Goal: Task Accomplishment & Management: Manage account settings

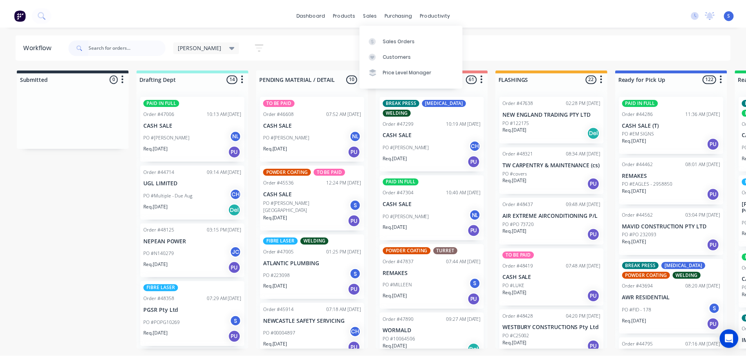
scroll to position [313, 0]
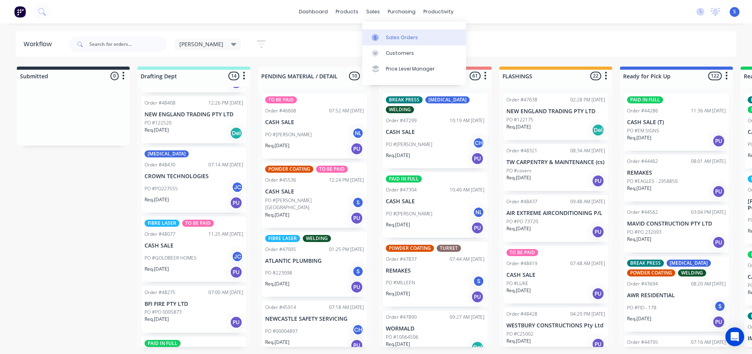
click at [390, 38] on div "Sales Orders" at bounding box center [402, 37] width 32 height 7
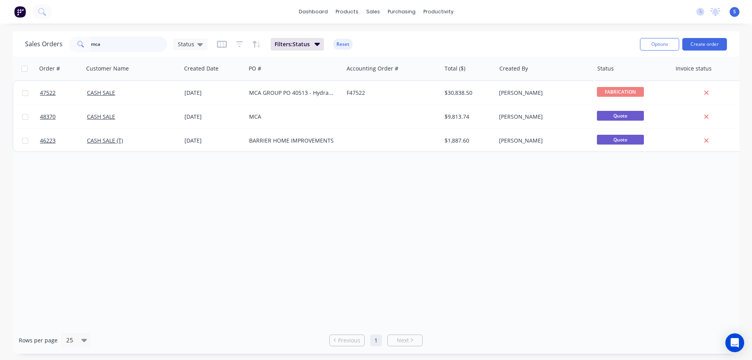
click at [130, 46] on input "mca" at bounding box center [129, 44] width 76 height 16
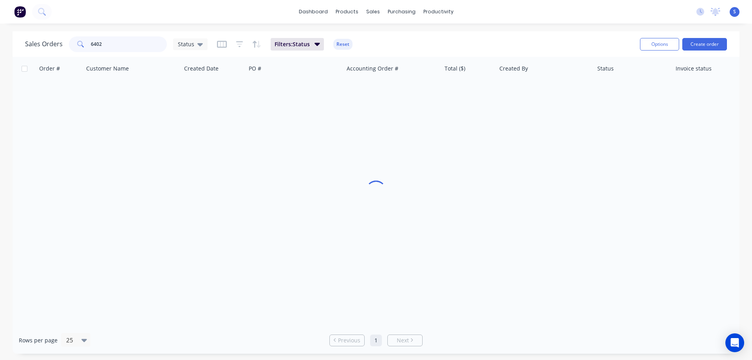
type input "6402"
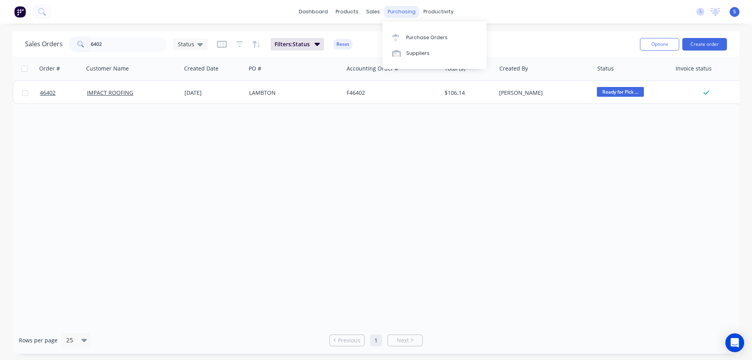
click at [397, 13] on div "purchasing" at bounding box center [402, 12] width 36 height 12
click at [427, 38] on div "Purchase Orders" at bounding box center [427, 37] width 42 height 7
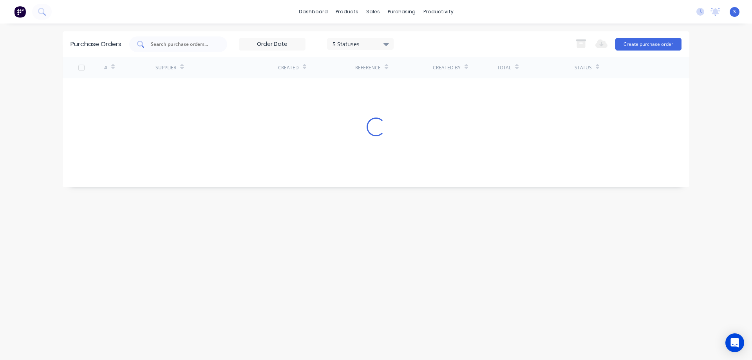
click at [165, 44] on input "text" at bounding box center [182, 44] width 65 height 8
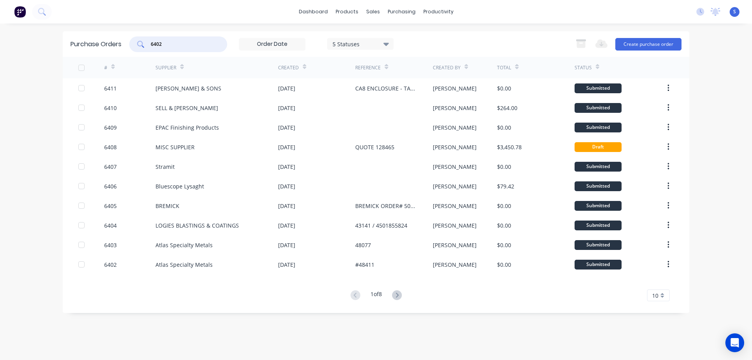
type input "6402"
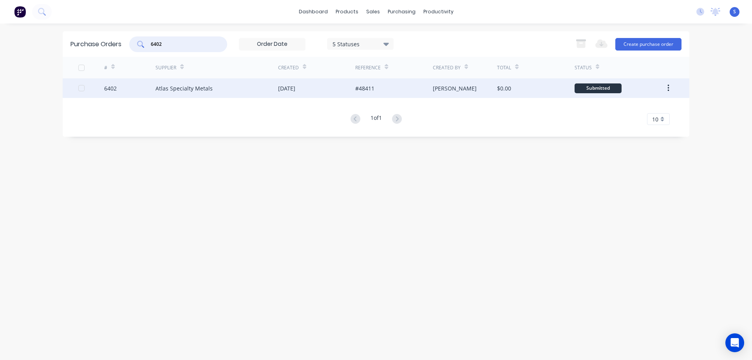
click at [206, 84] on div "Atlas Specialty Metals" at bounding box center [183, 88] width 57 height 8
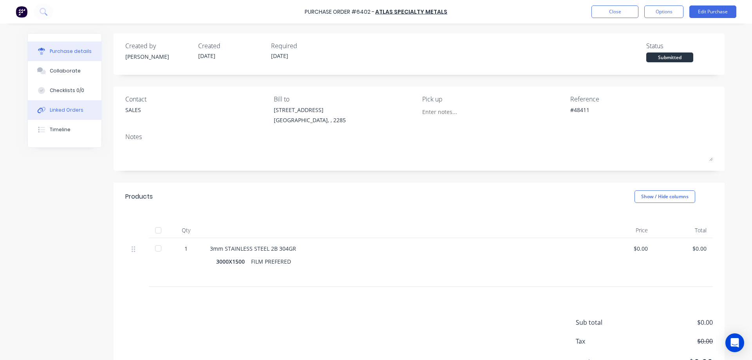
click at [67, 113] on div "Linked Orders" at bounding box center [67, 110] width 34 height 7
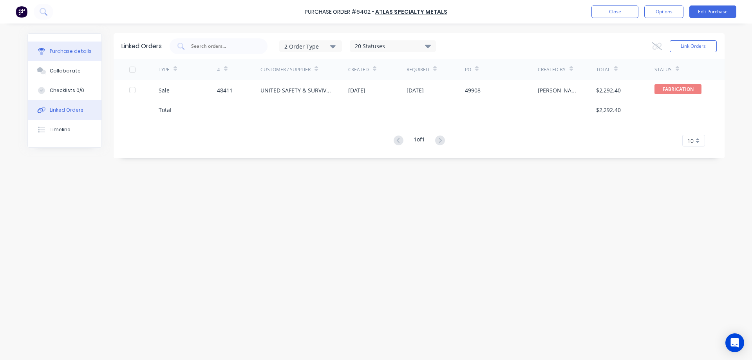
click at [64, 50] on div "Purchase details" at bounding box center [71, 51] width 42 height 7
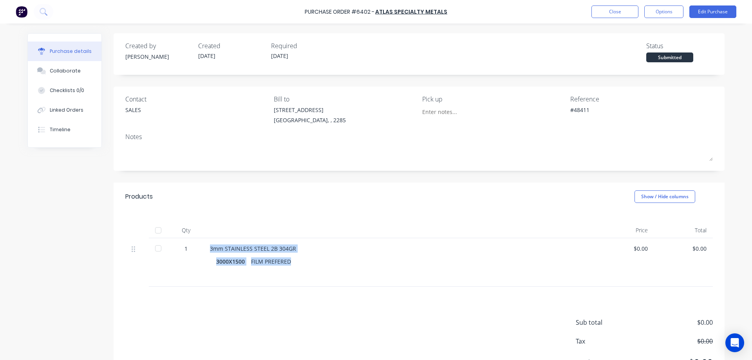
drag, startPoint x: 288, startPoint y: 262, endPoint x: 198, endPoint y: 249, distance: 91.4
click at [198, 249] on div "1 3mm STAINLESS STEEL 2B 304GR 3000X1500 FILM PREFERED $0.00 $0.00" at bounding box center [418, 262] width 587 height 49
copy div "3mm STAINLESS STEEL 2B 304GR 3000X1500 FILM PREFERED"
click at [672, 12] on button "Options" at bounding box center [663, 11] width 39 height 13
click at [708, 56] on div "Status Submitted" at bounding box center [679, 51] width 67 height 21
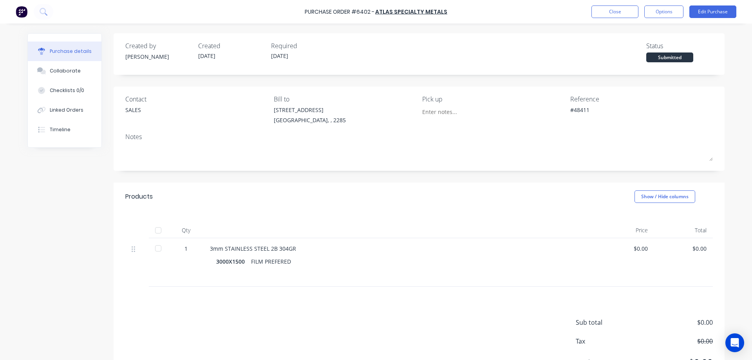
click at [673, 55] on div "Submitted" at bounding box center [669, 57] width 47 height 10
click at [661, 55] on div "Submitted" at bounding box center [669, 57] width 47 height 10
click at [668, 11] on button "Options" at bounding box center [663, 11] width 39 height 13
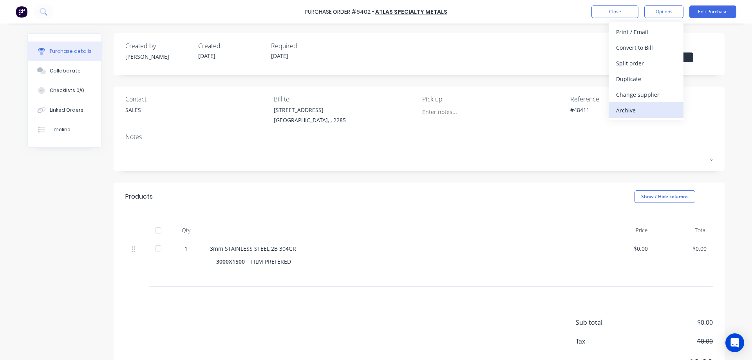
click at [632, 112] on div "Archive" at bounding box center [646, 110] width 60 height 11
type textarea "x"
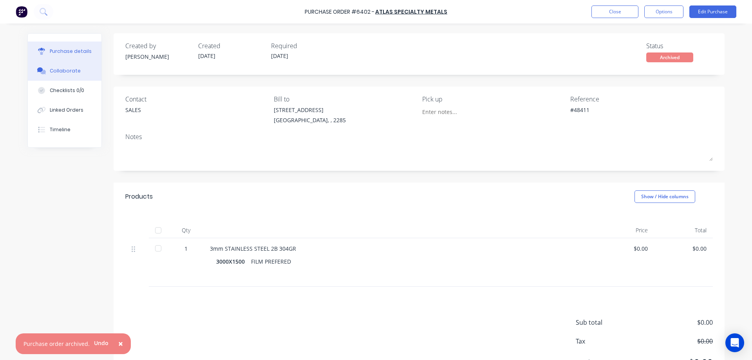
click at [67, 72] on div "Collaborate" at bounding box center [65, 70] width 31 height 7
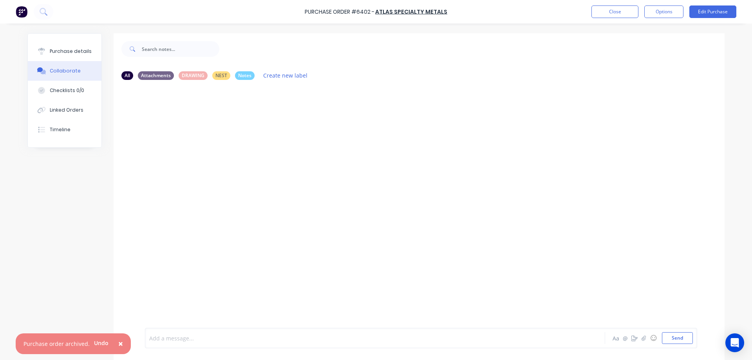
click at [172, 334] on div at bounding box center [353, 338] width 407 height 8
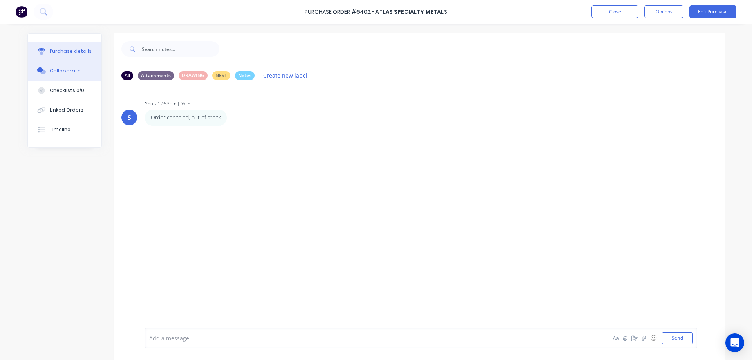
click at [59, 46] on button "Purchase details" at bounding box center [65, 52] width 74 height 20
type textarea "x"
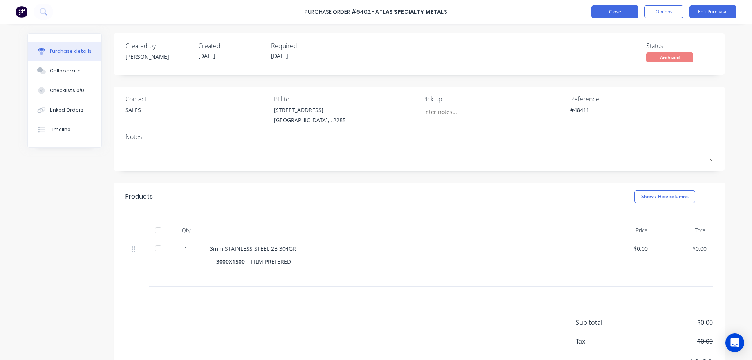
click at [621, 15] on button "Close" at bounding box center [614, 11] width 47 height 13
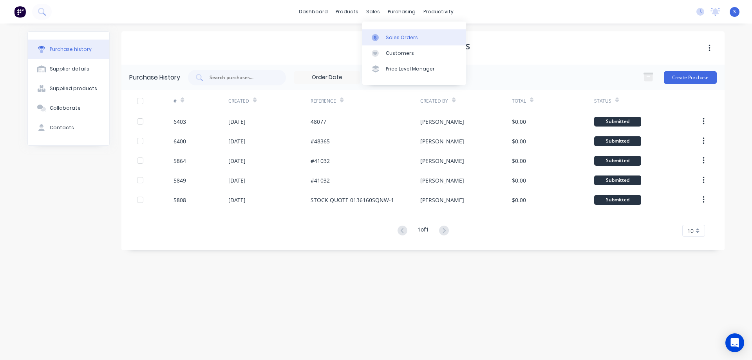
click at [399, 38] on div "Sales Orders" at bounding box center [402, 37] width 32 height 7
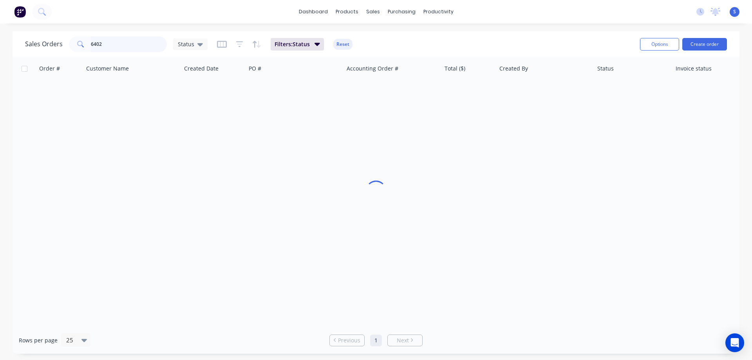
click at [126, 44] on input "6402" at bounding box center [129, 44] width 76 height 16
type input "midway"
click at [414, 35] on div "Purchase Orders" at bounding box center [427, 37] width 42 height 7
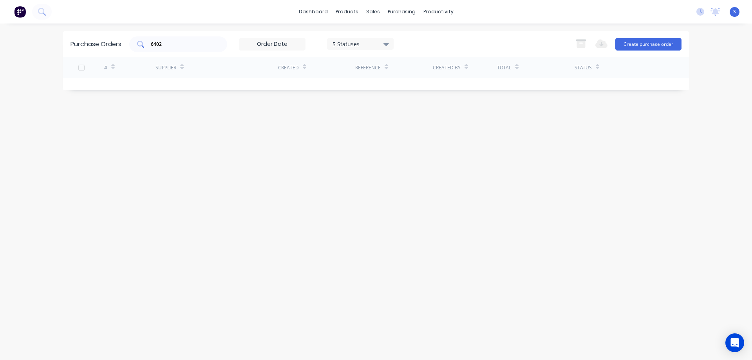
click at [192, 46] on input "6402" at bounding box center [182, 44] width 65 height 8
click at [652, 44] on button "Create purchase order" at bounding box center [648, 44] width 66 height 13
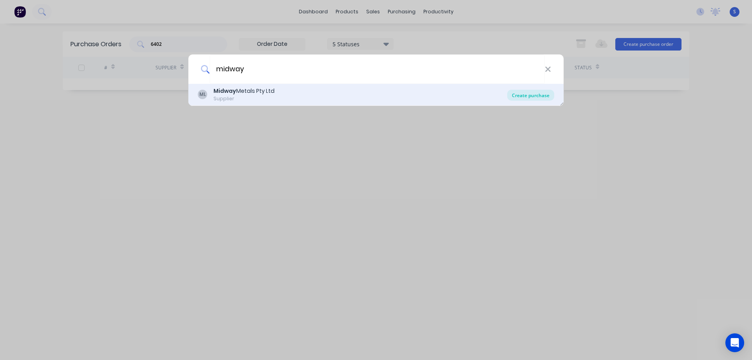
type input "midway"
click at [533, 100] on div "Create purchase" at bounding box center [530, 95] width 47 height 11
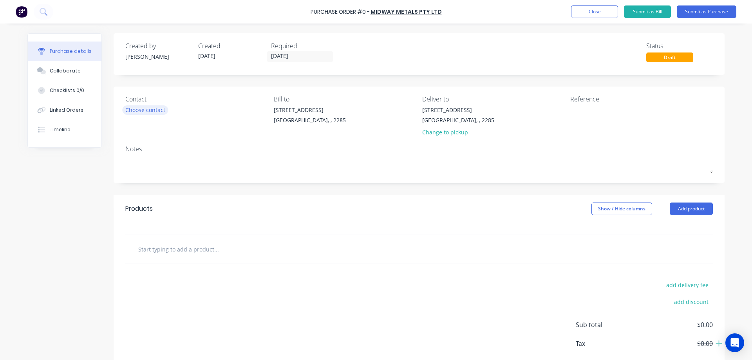
click at [135, 112] on div "Choose contact" at bounding box center [145, 110] width 40 height 8
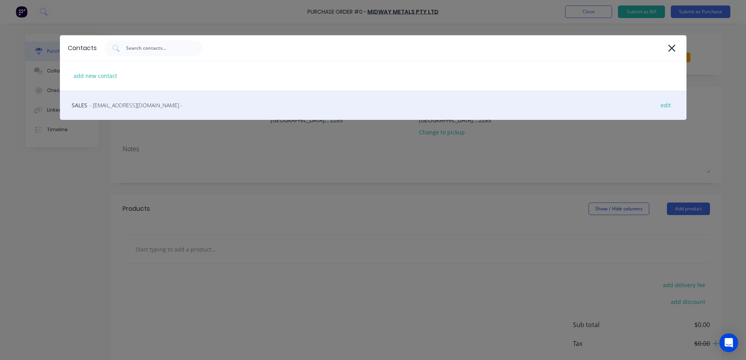
click at [146, 110] on div "SALES - [EMAIL_ADDRESS][DOMAIN_NAME] - edit" at bounding box center [373, 104] width 627 height 29
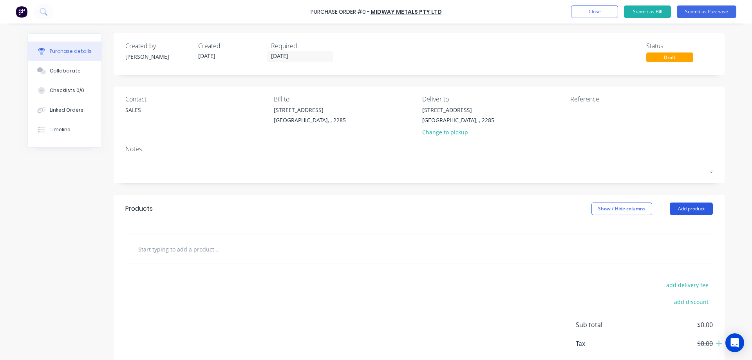
click at [682, 209] on button "Add product" at bounding box center [691, 208] width 43 height 13
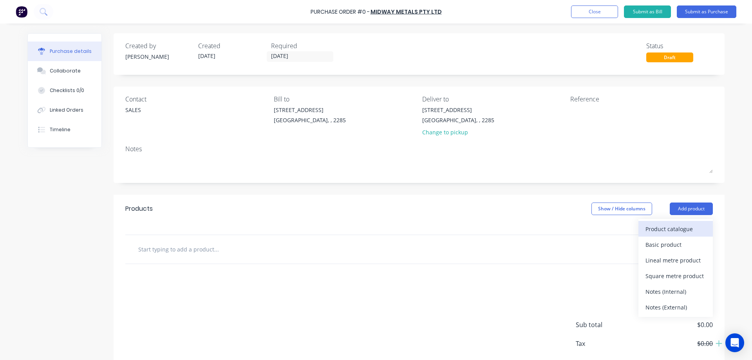
click at [680, 232] on div "Product catalogue" at bounding box center [675, 228] width 60 height 11
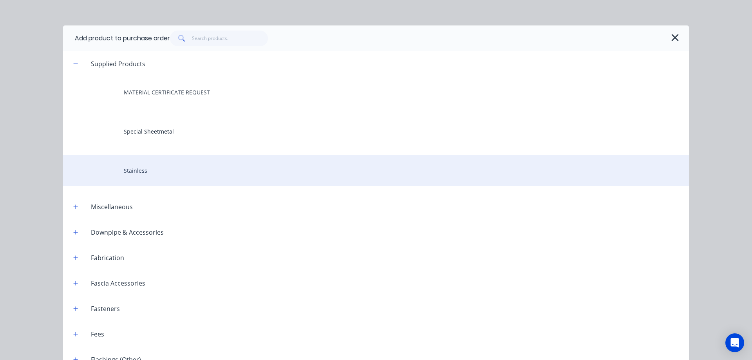
click at [130, 172] on div "Stainless" at bounding box center [376, 170] width 626 height 31
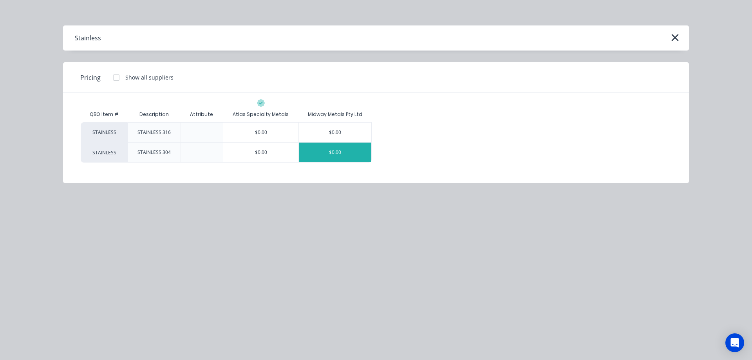
click at [346, 150] on div "$0.00" at bounding box center [335, 153] width 72 height 20
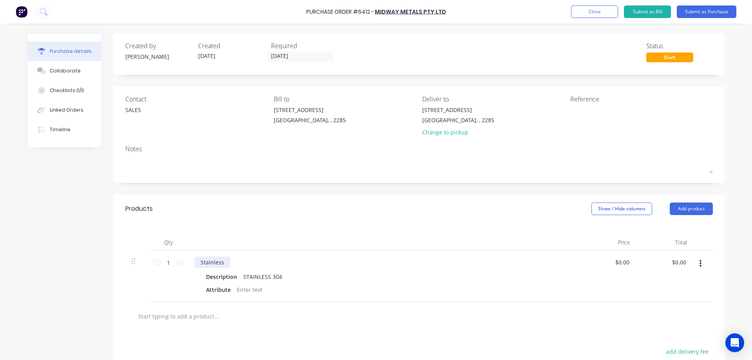
click at [209, 261] on div "Stainless" at bounding box center [212, 262] width 36 height 11
paste div
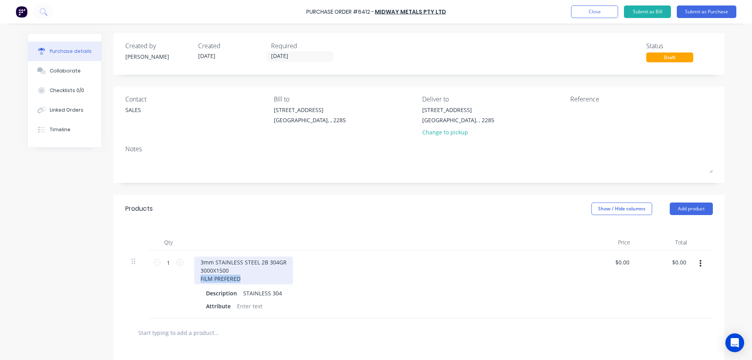
drag, startPoint x: 247, startPoint y: 281, endPoint x: 152, endPoint y: 278, distance: 94.8
click at [152, 278] on div "1 1 3mm STAINLESS STEEL 2B 304GR 3000X1500 FILM PREFERED Description STAINLESS …" at bounding box center [418, 284] width 587 height 68
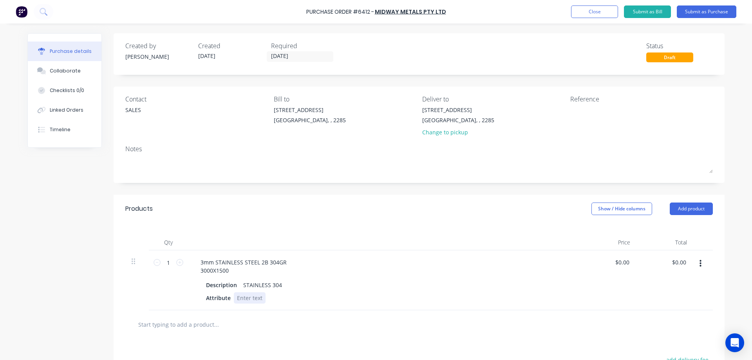
click at [249, 306] on div "3mm STAINLESS STEEL 2B 304GR 3000X1500 Description STAINLESS 304 Attribute" at bounding box center [384, 280] width 392 height 60
paste div
drag, startPoint x: 229, startPoint y: 273, endPoint x: 176, endPoint y: 275, distance: 52.5
click at [176, 275] on div "1 1 3mm STAINLESS STEEL 2B 304GR 3000X1500 Description STAINLESS 304 Attribute …" at bounding box center [418, 280] width 587 height 60
click at [219, 286] on div "Description STAINLESS 304 Attribute FILM PREFERED" at bounding box center [383, 283] width 379 height 24
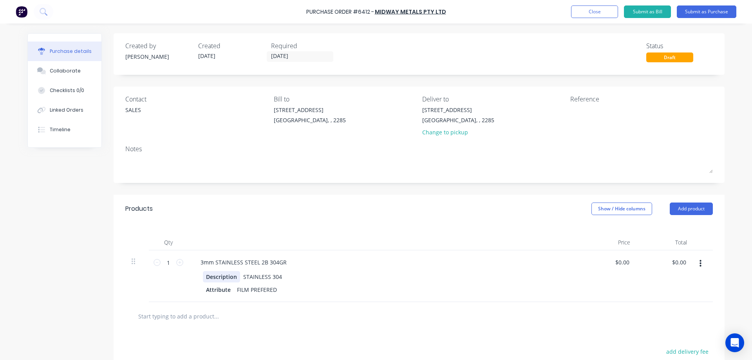
click at [218, 278] on div "Description" at bounding box center [221, 276] width 37 height 11
paste div
drag, startPoint x: 238, startPoint y: 276, endPoint x: 370, endPoint y: 285, distance: 131.5
drag, startPoint x: 238, startPoint y: 277, endPoint x: 305, endPoint y: 283, distance: 67.6
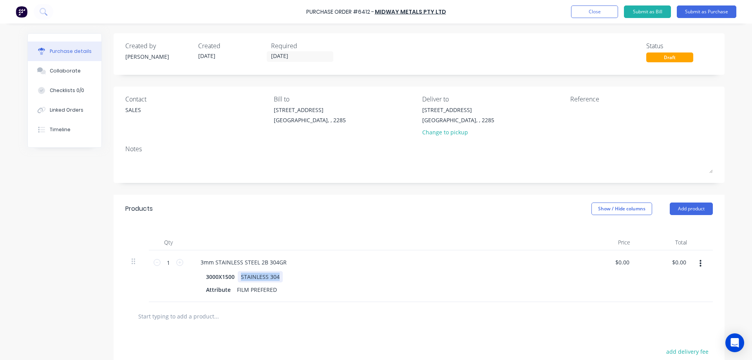
click at [305, 283] on div "3000X1500 STAINLESS 304 Attribute FILM PREFERED" at bounding box center [383, 283] width 379 height 24
drag, startPoint x: 275, startPoint y: 289, endPoint x: 204, endPoint y: 291, distance: 70.5
click at [204, 291] on div "Attribute FILM PREFERED" at bounding box center [382, 289] width 359 height 11
click at [239, 279] on div at bounding box center [244, 276] width 12 height 11
click at [222, 292] on div "Attribute" at bounding box center [218, 289] width 31 height 11
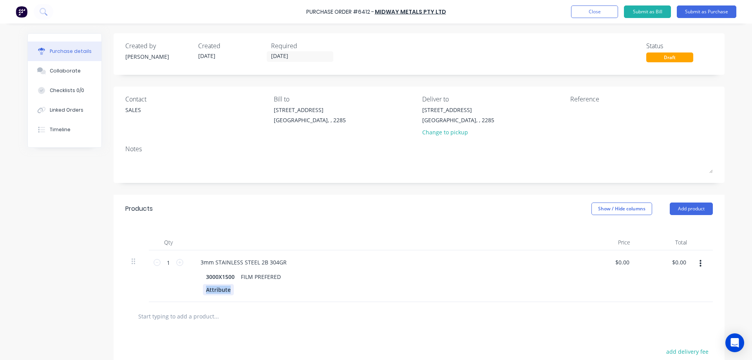
click at [222, 292] on div "Attribute" at bounding box center [218, 289] width 31 height 11
click at [371, 218] on div "Products Show / Hide columns Add product" at bounding box center [419, 209] width 611 height 28
click at [703, 10] on button "Submit as Purchase" at bounding box center [707, 11] width 60 height 13
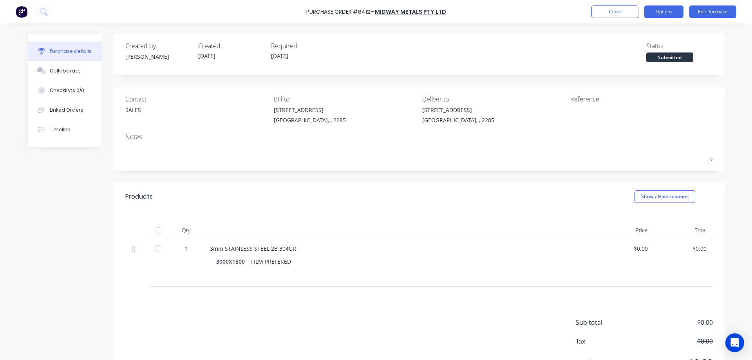
click at [666, 13] on button "Options" at bounding box center [663, 11] width 39 height 13
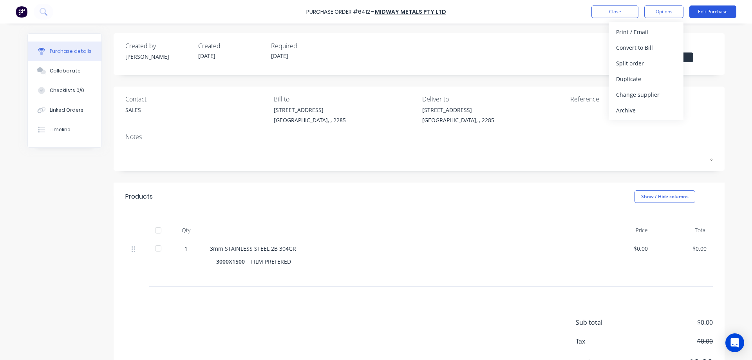
click at [721, 7] on button "Edit Purchase" at bounding box center [712, 11] width 47 height 13
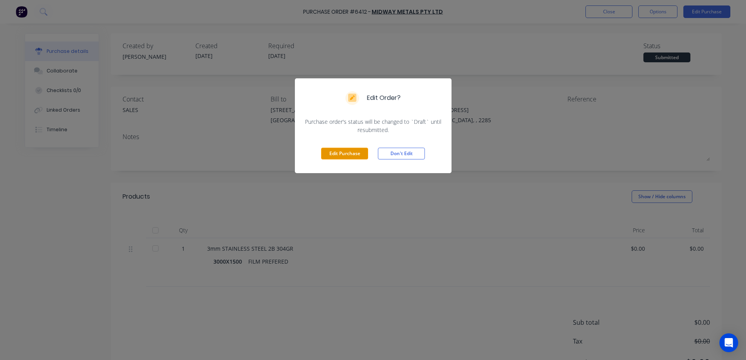
click at [331, 155] on button "Edit Purchase" at bounding box center [344, 154] width 47 height 12
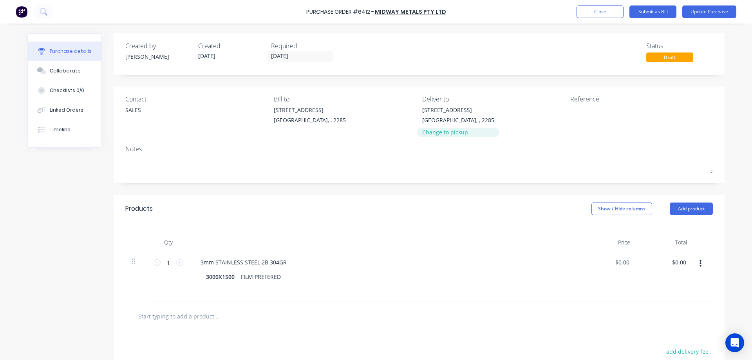
click at [446, 135] on div "Change to pickup" at bounding box center [458, 132] width 72 height 8
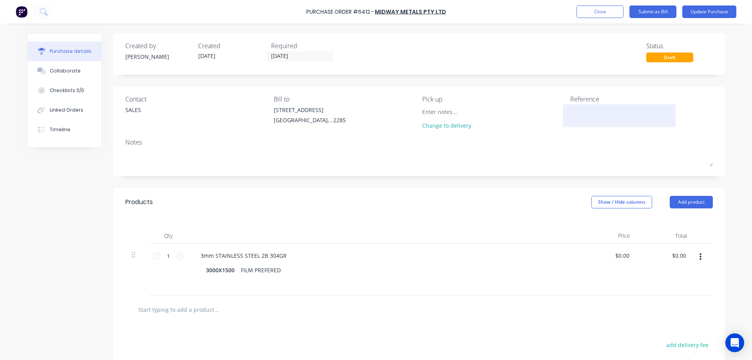
click at [579, 111] on textarea at bounding box center [619, 115] width 98 height 18
type textarea "@"
type textarea "#"
type textarea "x"
paste textarea "48411"
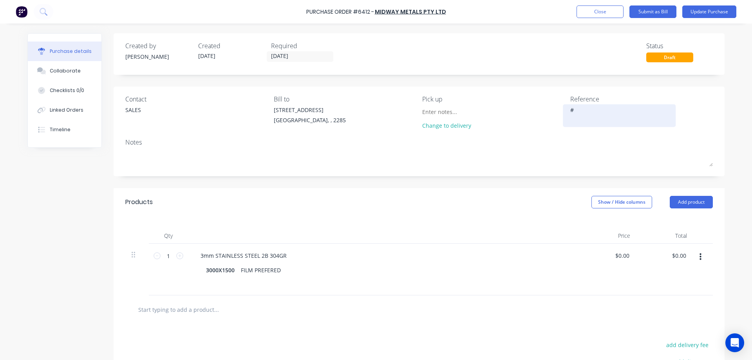
type textarea "#48411"
type textarea "x"
type textarea "#48411"
type textarea "x"
type textarea "#48411"
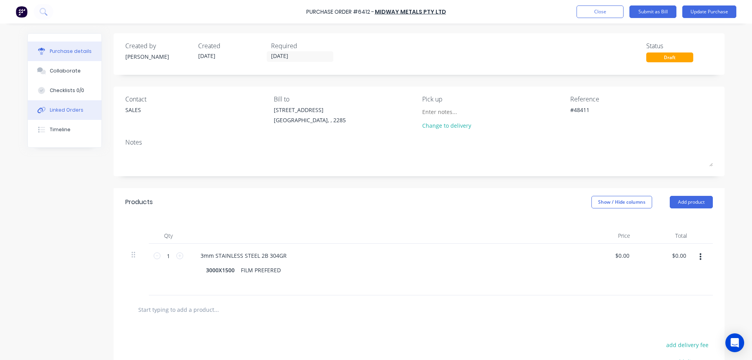
click at [52, 113] on div "Linked Orders" at bounding box center [67, 110] width 34 height 7
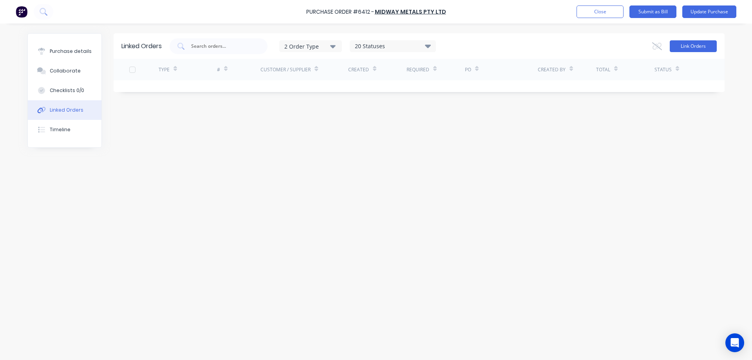
click at [689, 44] on button "Link Orders" at bounding box center [693, 46] width 47 height 12
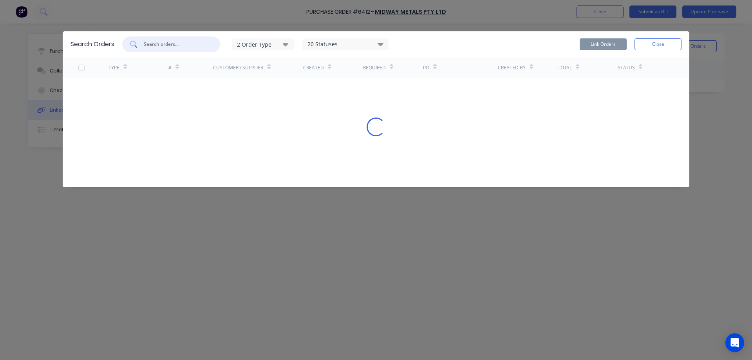
click at [160, 47] on input "text" at bounding box center [175, 44] width 65 height 8
click at [159, 44] on input "text" at bounding box center [175, 44] width 65 height 8
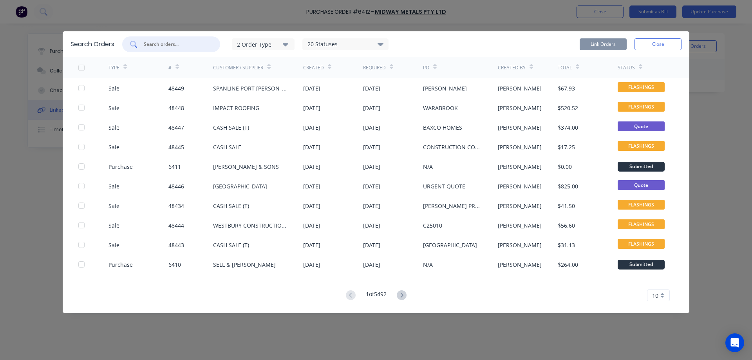
paste input "48411"
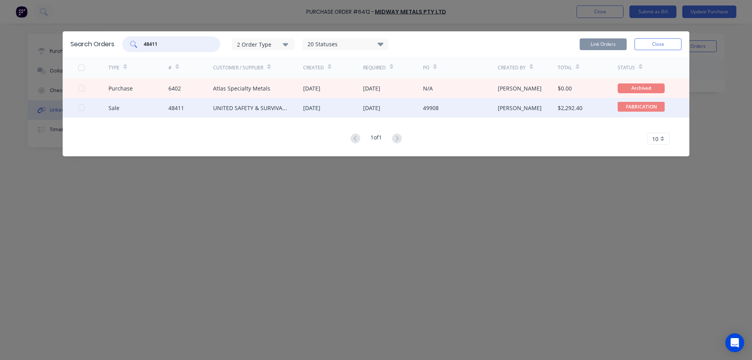
click at [82, 107] on div at bounding box center [82, 108] width 16 height 16
type input "48411"
click at [602, 44] on button "Link Orders" at bounding box center [603, 44] width 47 height 12
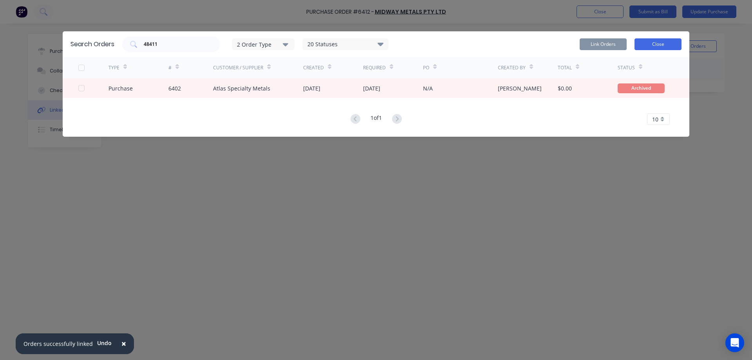
click at [652, 44] on button "Close" at bounding box center [657, 44] width 47 height 12
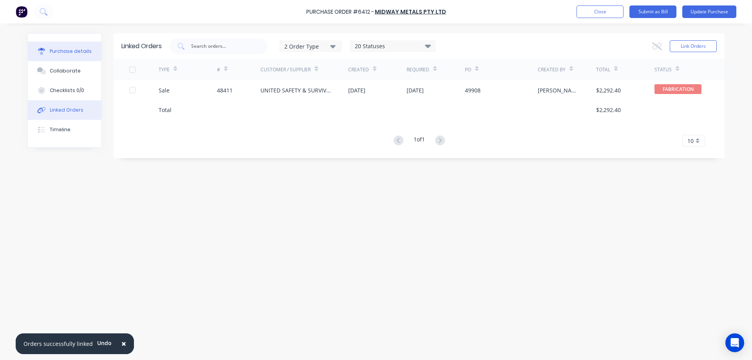
click at [79, 52] on div "Purchase details" at bounding box center [71, 51] width 42 height 7
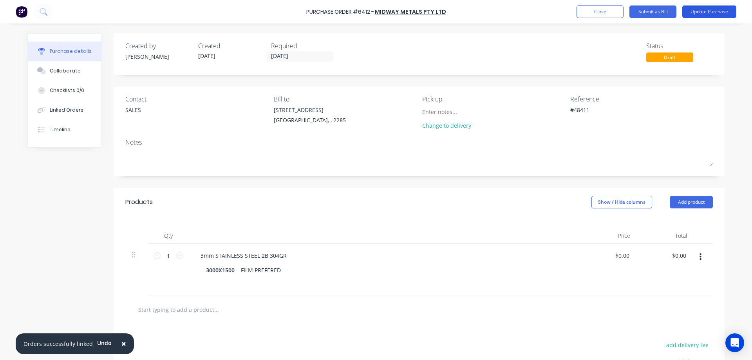
click at [720, 12] on button "Update Purchase" at bounding box center [709, 11] width 54 height 13
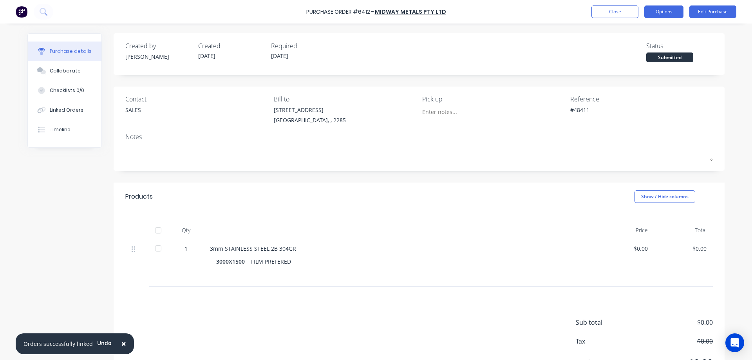
click at [661, 12] on button "Options" at bounding box center [663, 11] width 39 height 13
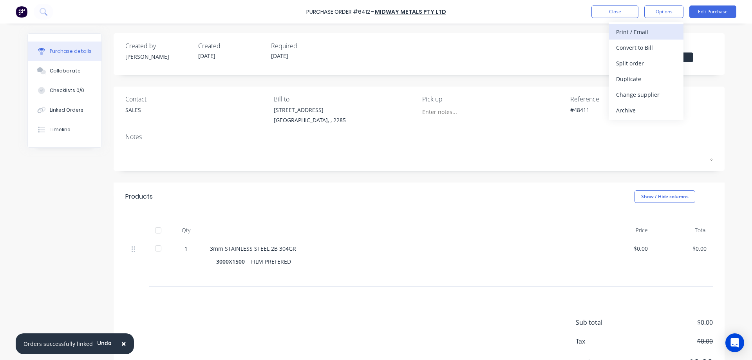
click at [641, 31] on div "Print / Email" at bounding box center [646, 31] width 60 height 11
click at [631, 65] on div "Without pricing" at bounding box center [646, 63] width 60 height 11
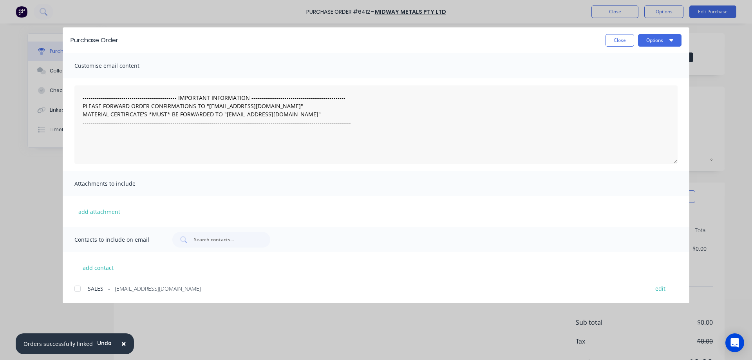
click at [664, 25] on div "Purchase Order Close Options Customise email content --------------------------…" at bounding box center [376, 180] width 752 height 360
click at [661, 38] on button "Options" at bounding box center [659, 40] width 43 height 13
click at [630, 72] on div "Print" at bounding box center [644, 75] width 60 height 11
click at [619, 38] on button "Close" at bounding box center [619, 40] width 29 height 13
type textarea "x"
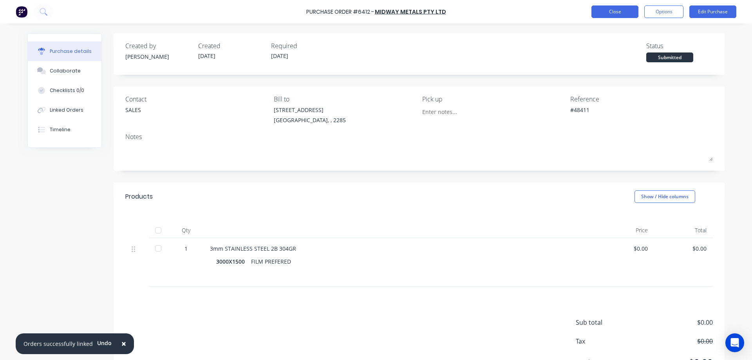
click at [619, 15] on button "Close" at bounding box center [614, 11] width 47 height 13
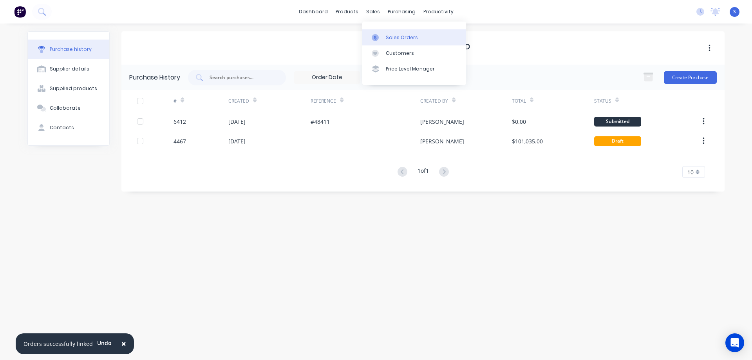
click at [389, 33] on link "Sales Orders" at bounding box center [414, 37] width 104 height 16
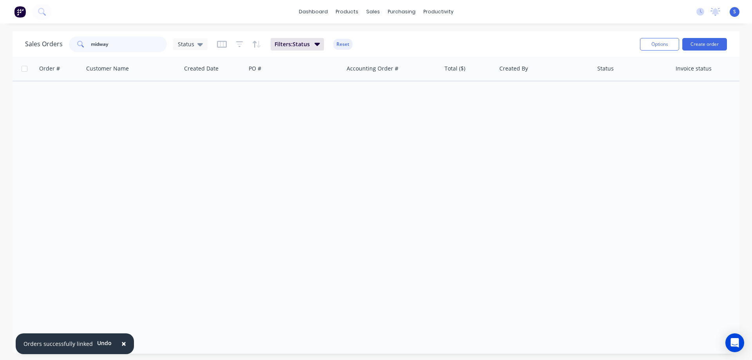
click at [137, 51] on input "midway" at bounding box center [129, 44] width 76 height 16
click at [395, 54] on div "Customers" at bounding box center [400, 53] width 28 height 7
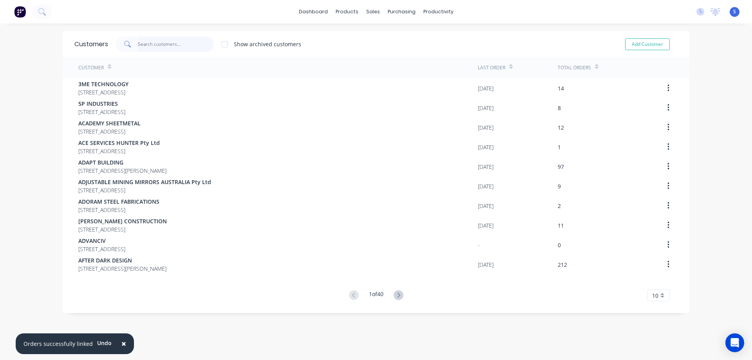
click at [147, 40] on input "text" at bounding box center [176, 44] width 76 height 16
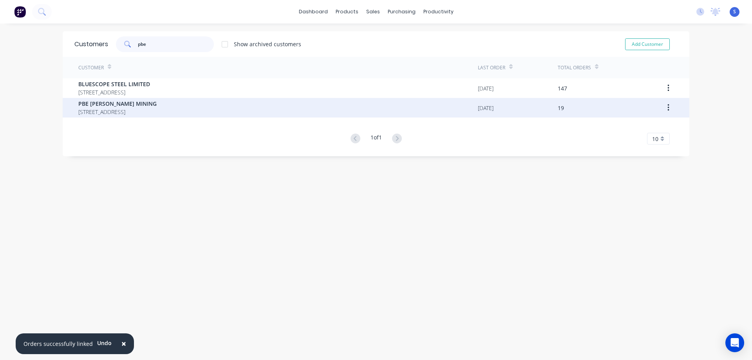
type input "pbe"
click at [152, 104] on span "PBE [PERSON_NAME] MINING" at bounding box center [117, 103] width 78 height 8
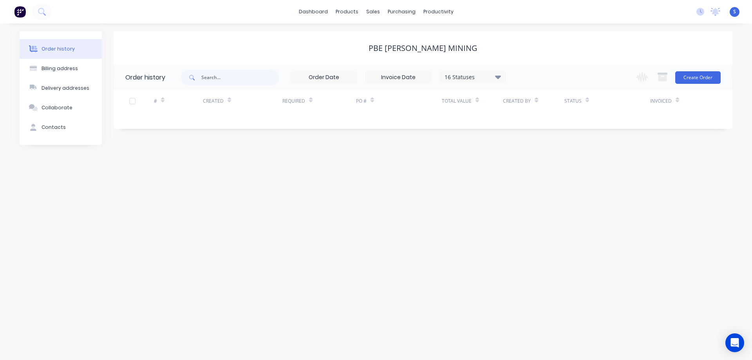
click at [490, 78] on div "16 Statuses" at bounding box center [473, 77] width 66 height 9
click at [537, 183] on label at bounding box center [537, 183] width 0 height 0
click at [537, 188] on input "checkbox" at bounding box center [540, 186] width 6 height 7
checkbox input "true"
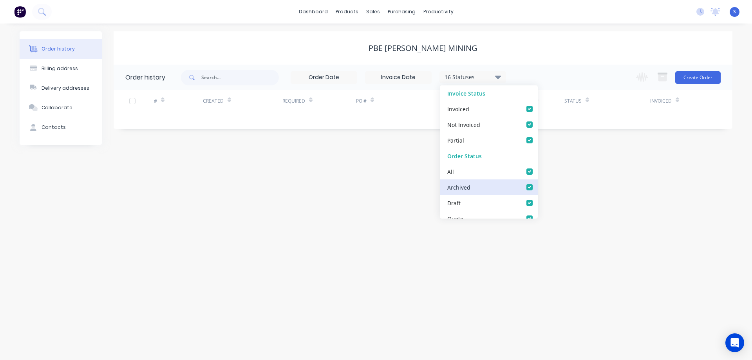
checkbox input "true"
click at [553, 62] on div "PBE [PERSON_NAME] MINING" at bounding box center [423, 47] width 619 height 33
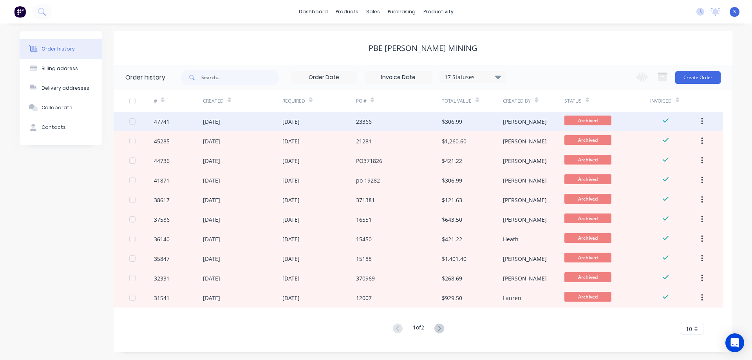
click at [343, 124] on div "[DATE]" at bounding box center [319, 122] width 74 height 20
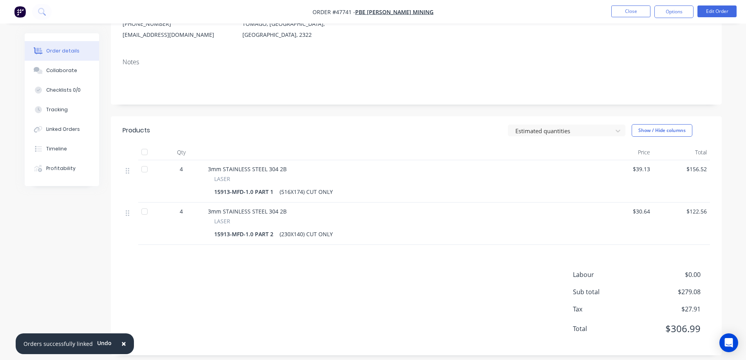
scroll to position [108, 0]
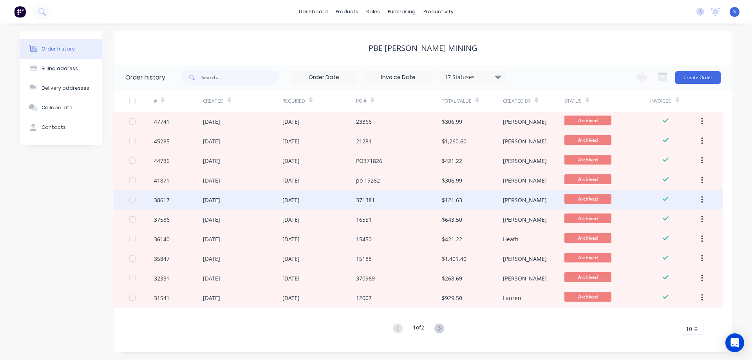
click at [256, 193] on div "[DATE]" at bounding box center [242, 200] width 79 height 20
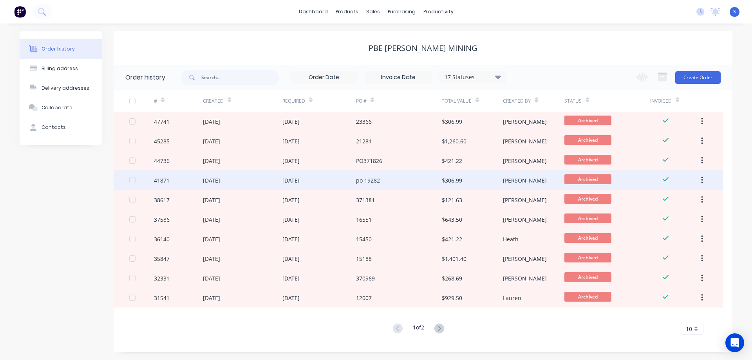
click at [332, 181] on div "[DATE]" at bounding box center [319, 180] width 74 height 20
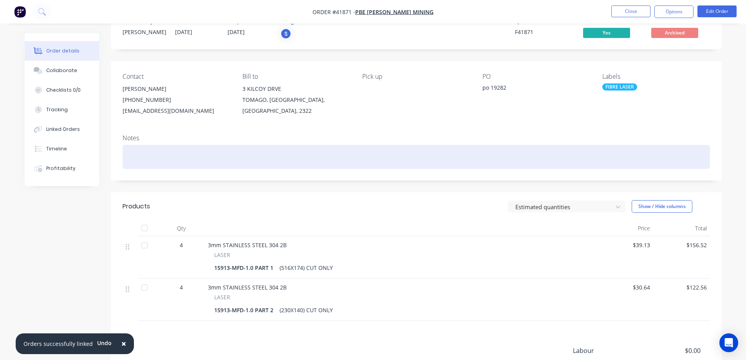
scroll to position [39, 0]
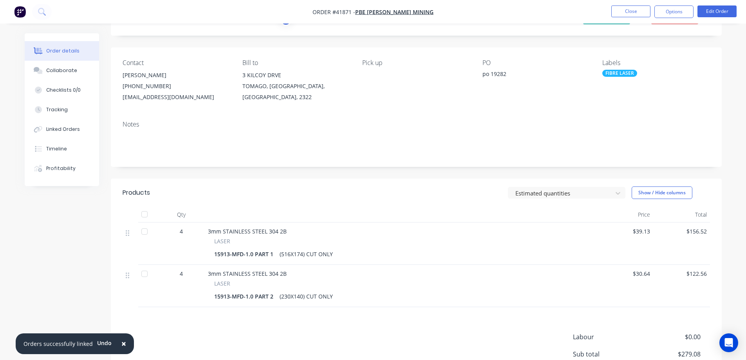
click at [501, 76] on div "po 19282" at bounding box center [531, 75] width 98 height 11
copy div "19282"
click at [628, 13] on button "Close" at bounding box center [630, 11] width 39 height 12
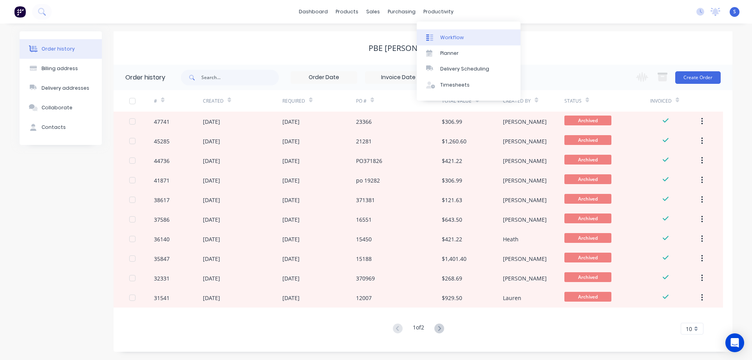
click at [454, 34] on div "Workflow" at bounding box center [451, 37] width 23 height 7
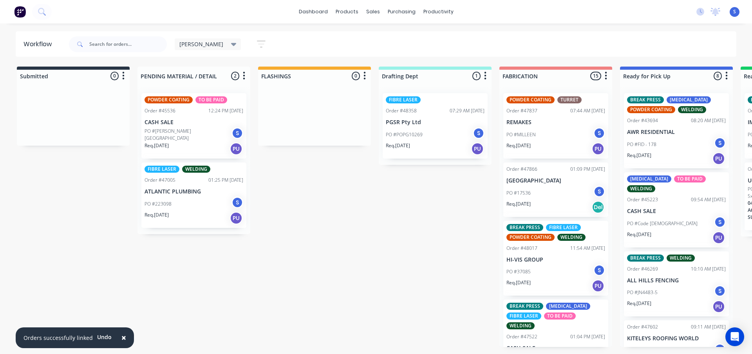
click at [231, 43] on icon at bounding box center [233, 44] width 5 height 3
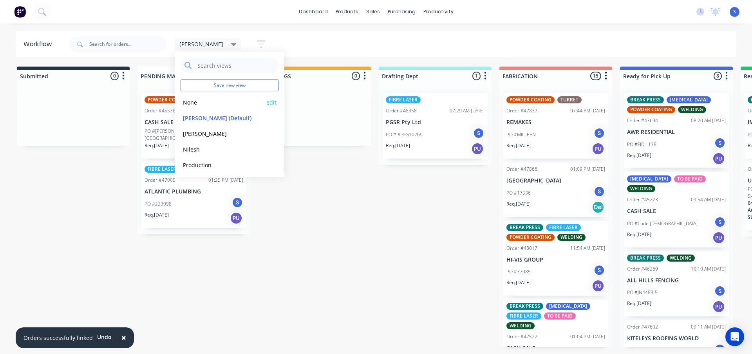
click at [192, 103] on button "None" at bounding box center [222, 102] width 83 height 9
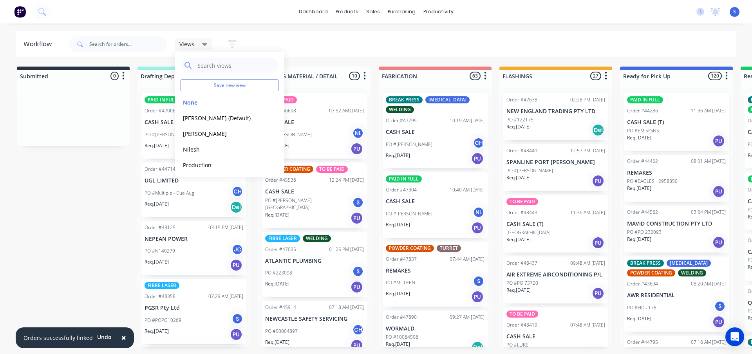
click at [157, 25] on div "× Orders successfully linked Undo dashboard products sales purchasing productiv…" at bounding box center [376, 153] width 752 height 307
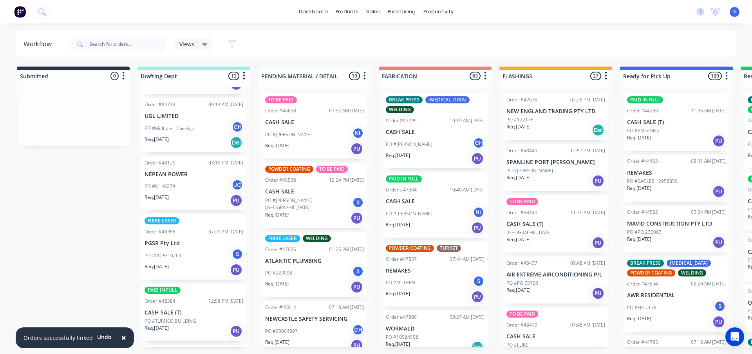
scroll to position [78, 0]
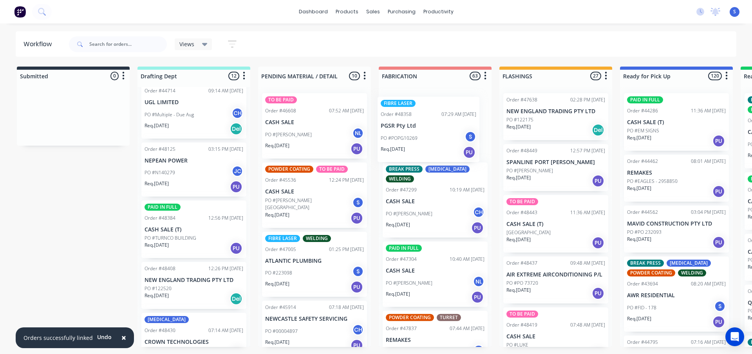
drag, startPoint x: 196, startPoint y: 247, endPoint x: 439, endPoint y: 143, distance: 264.1
click at [439, 143] on div "Submitted 0 Sort By Created date Required date Order number Customer name Most …" at bounding box center [647, 207] width 1306 height 280
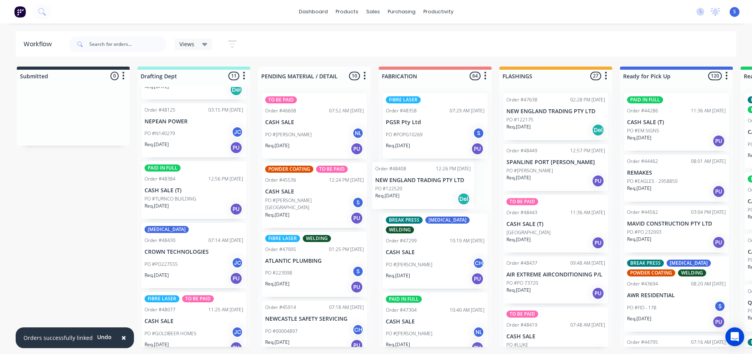
drag, startPoint x: 177, startPoint y: 252, endPoint x: 415, endPoint y: 192, distance: 245.7
click at [415, 192] on div "Submitted 0 Sort By Created date Required date Order number Customer name Most …" at bounding box center [647, 207] width 1306 height 280
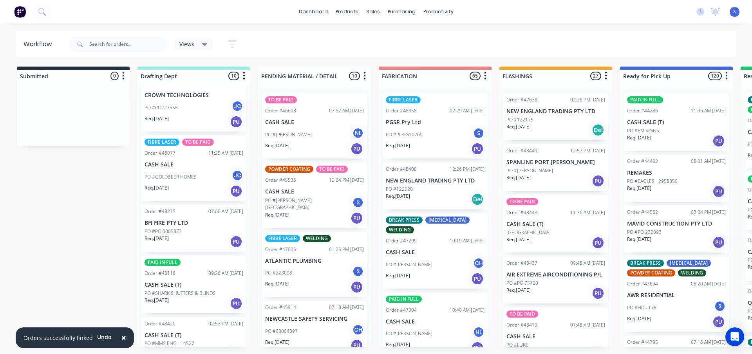
scroll to position [313, 0]
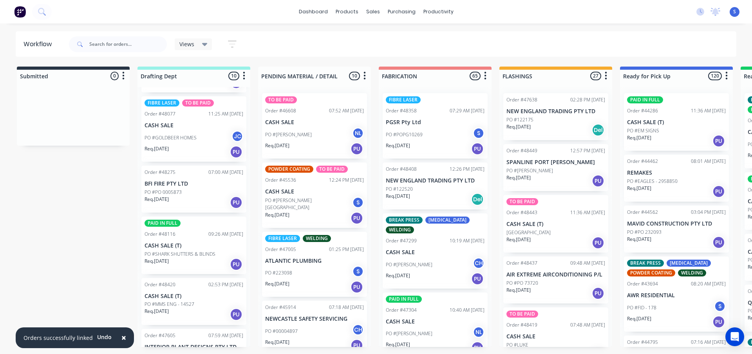
click at [196, 191] on div "PO #PO 0005873" at bounding box center [194, 192] width 99 height 7
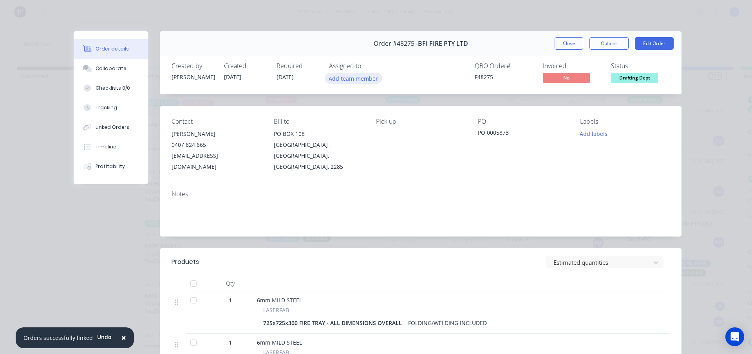
click at [335, 75] on button "Add team member" at bounding box center [354, 78] width 58 height 11
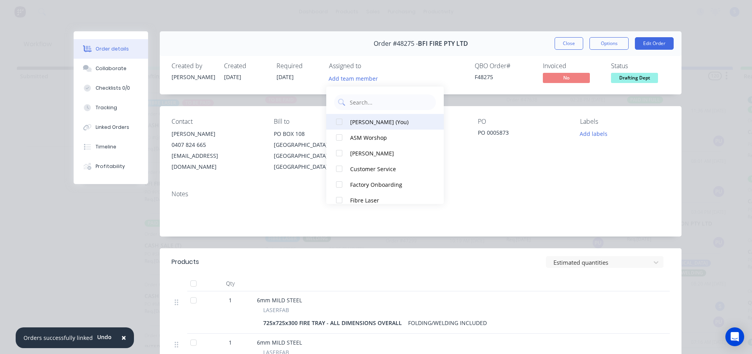
click at [353, 121] on div "[PERSON_NAME] (You)" at bounding box center [389, 122] width 78 height 8
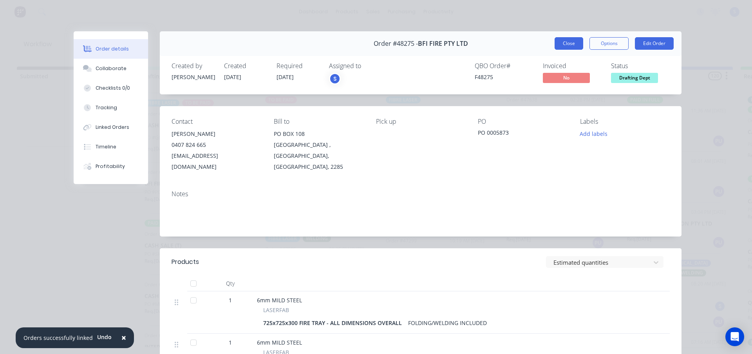
drag, startPoint x: 551, startPoint y: 46, endPoint x: 558, endPoint y: 42, distance: 8.1
click at [552, 45] on div "Order #48275 - BFI FIRE PTY LTD Close Options Edit Order" at bounding box center [421, 43] width 522 height 25
click at [559, 42] on button "Close" at bounding box center [569, 43] width 29 height 13
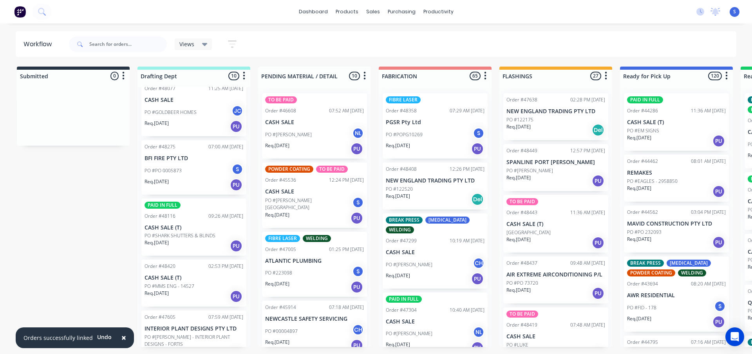
scroll to position [352, 0]
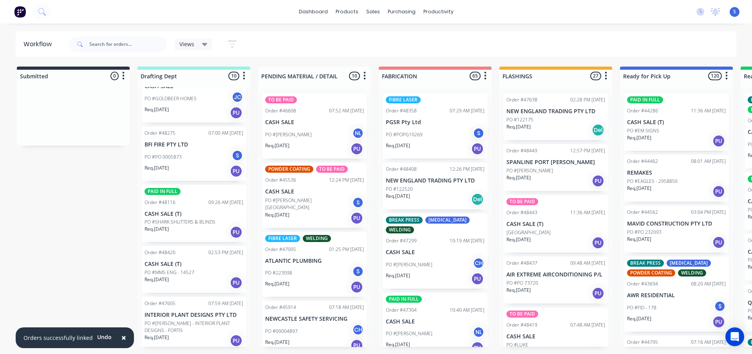
click at [177, 234] on div "Req. [DATE] PU" at bounding box center [194, 232] width 99 height 13
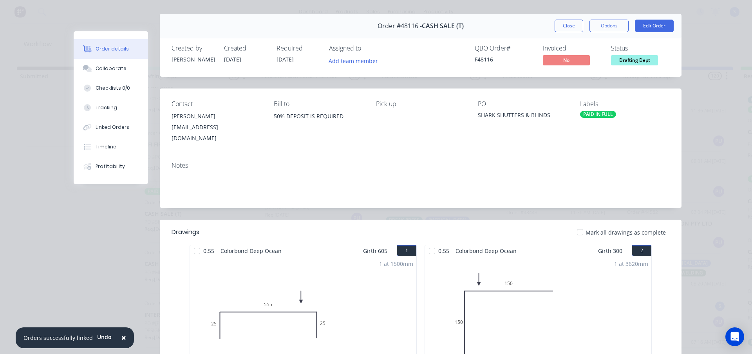
scroll to position [0, 0]
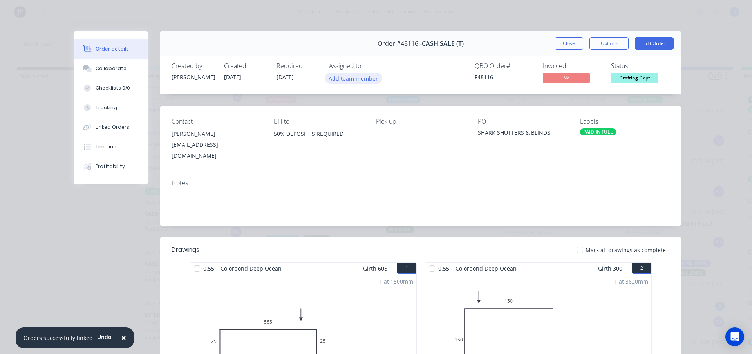
click at [351, 80] on button "Add team member" at bounding box center [354, 78] width 58 height 11
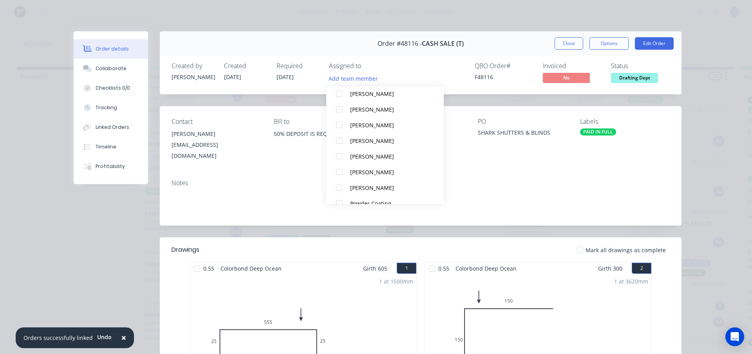
scroll to position [149, 0]
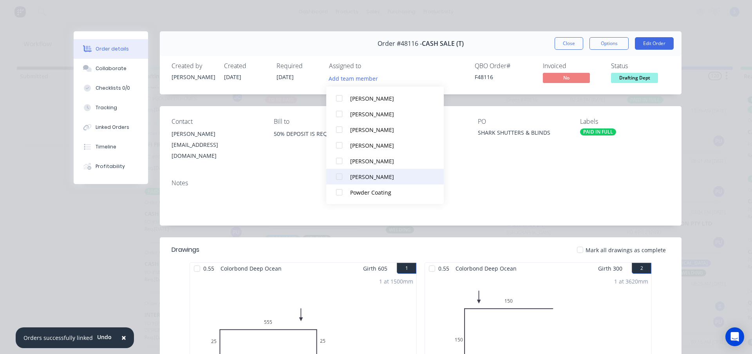
click at [342, 177] on div at bounding box center [339, 177] width 16 height 16
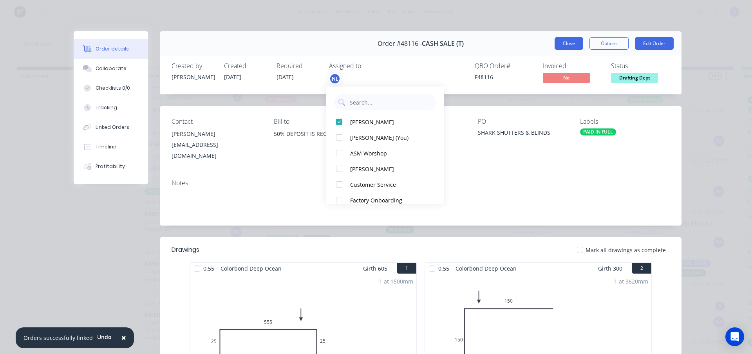
click at [563, 46] on button "Close" at bounding box center [569, 43] width 29 height 13
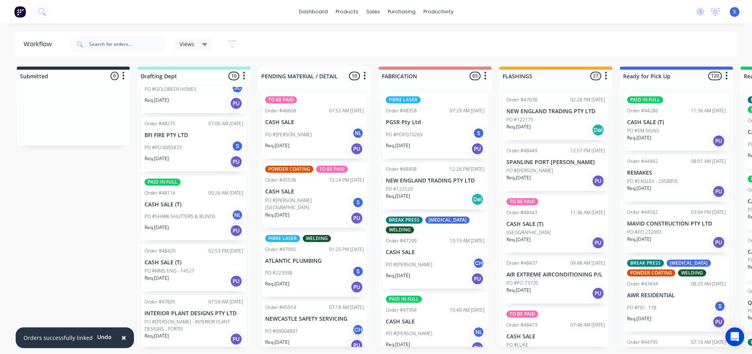
scroll to position [364, 0]
click at [190, 267] on p "PO #MMS ENG - 14527" at bounding box center [170, 268] width 50 height 7
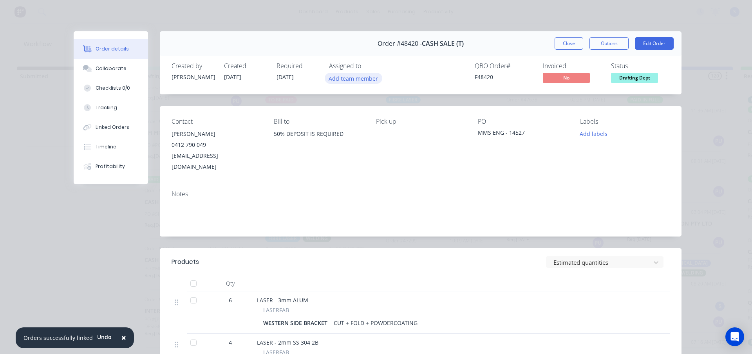
click at [351, 79] on button "Add team member" at bounding box center [354, 78] width 58 height 11
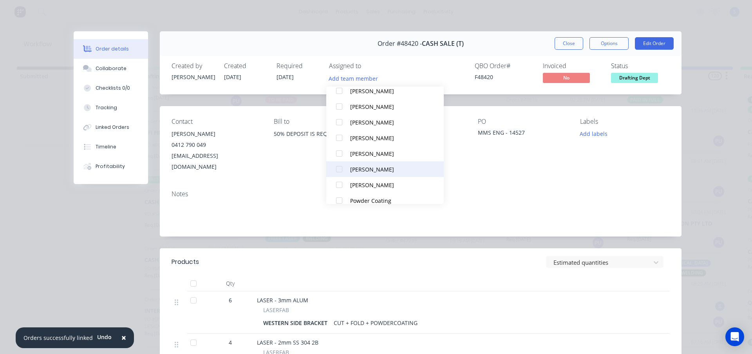
scroll to position [149, 0]
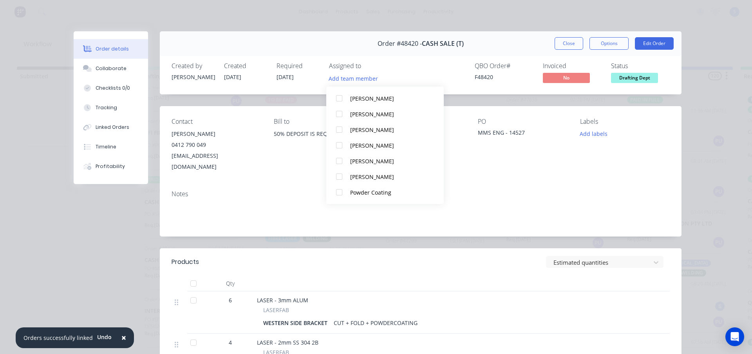
click at [338, 178] on div at bounding box center [339, 177] width 16 height 16
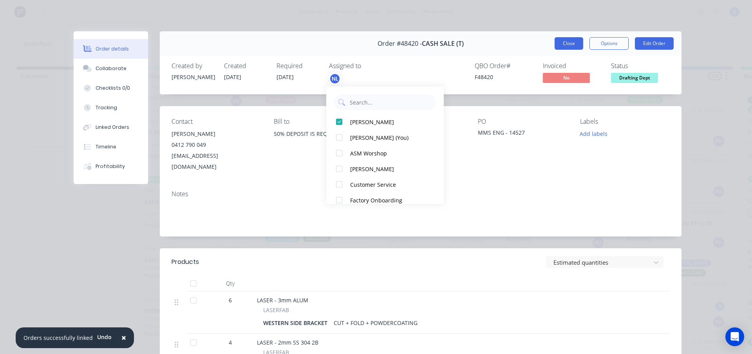
click at [555, 45] on button "Close" at bounding box center [569, 43] width 29 height 13
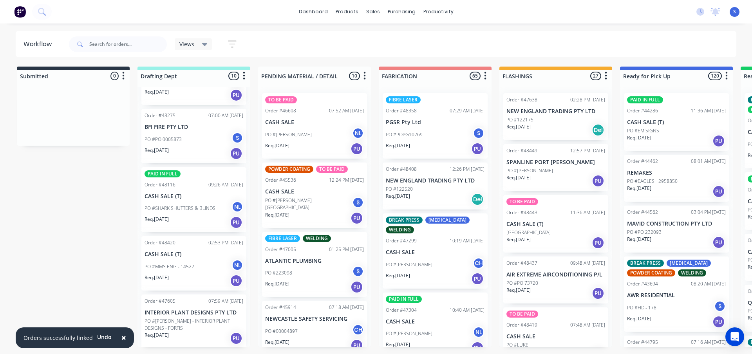
scroll to position [372, 0]
click at [184, 322] on p "PO #[PERSON_NAME] - INTERIOR PLANT DESIGNS - FORTIS" at bounding box center [194, 323] width 99 height 14
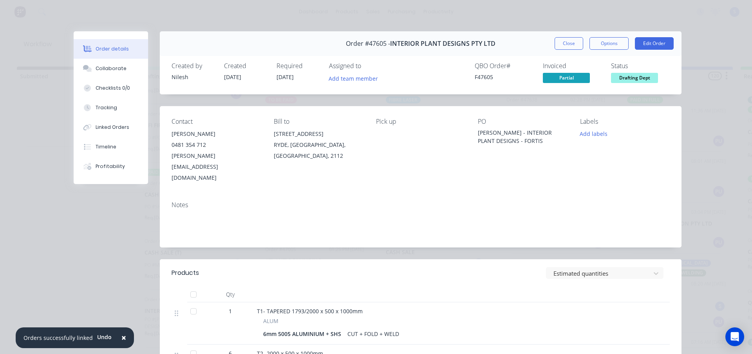
click at [348, 77] on button "Add team member" at bounding box center [354, 78] width 58 height 11
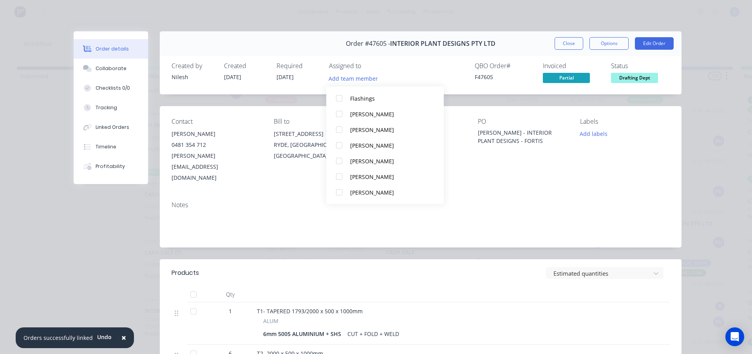
scroll to position [149, 0]
click at [340, 177] on div at bounding box center [339, 177] width 16 height 16
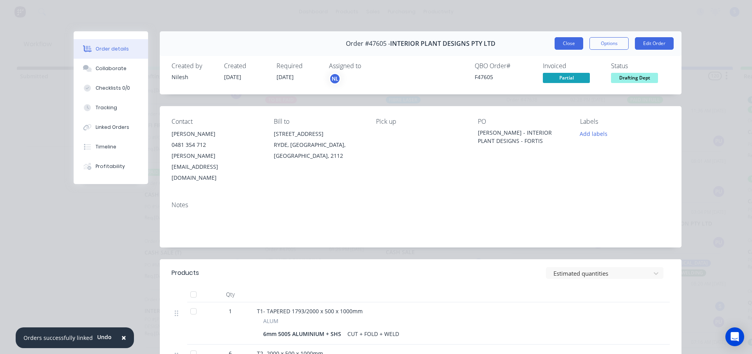
click at [558, 43] on button "Close" at bounding box center [569, 43] width 29 height 13
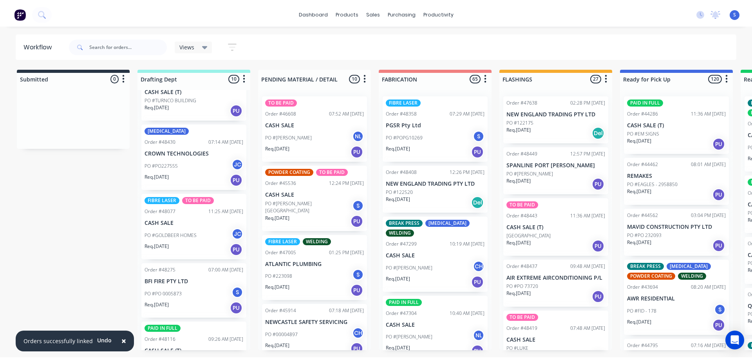
scroll to position [176, 0]
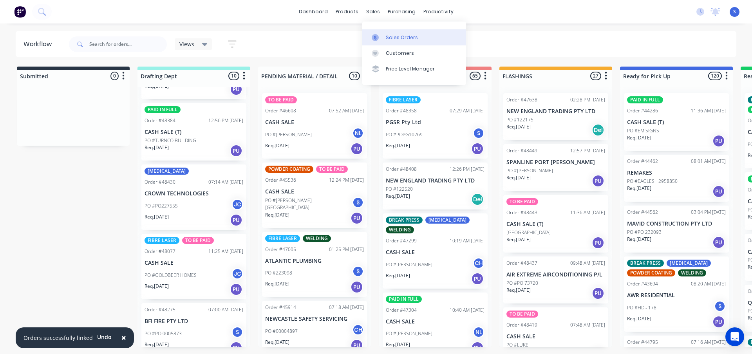
click at [398, 39] on div "Sales Orders" at bounding box center [402, 37] width 32 height 7
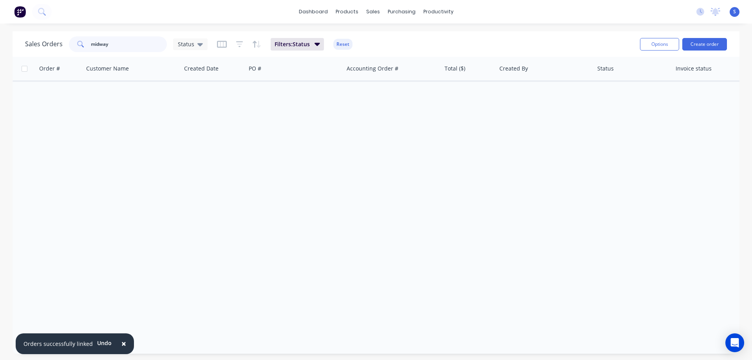
click at [128, 44] on input "midway" at bounding box center [129, 44] width 76 height 16
type input "11375"
click at [292, 48] on span "Filters: Status" at bounding box center [292, 44] width 35 height 8
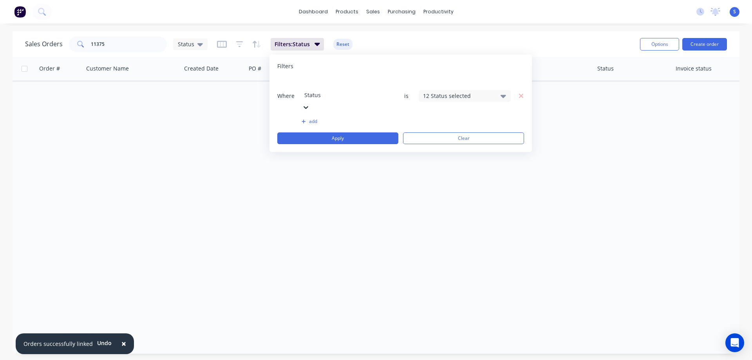
click at [442, 92] on div "12 Status selected" at bounding box center [458, 96] width 71 height 8
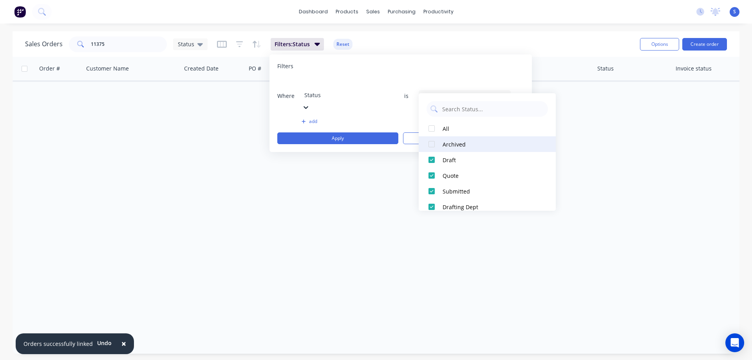
click at [432, 145] on div at bounding box center [432, 144] width 16 height 16
click at [560, 17] on div "dashboard products sales purchasing productivity dashboard products Product Cat…" at bounding box center [376, 11] width 752 height 23
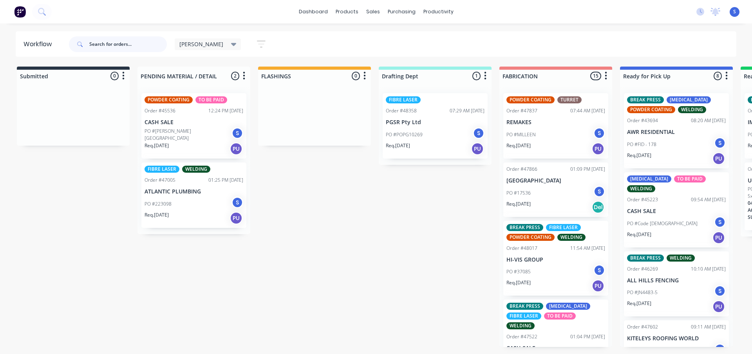
click at [114, 43] on input "text" at bounding box center [128, 44] width 78 height 16
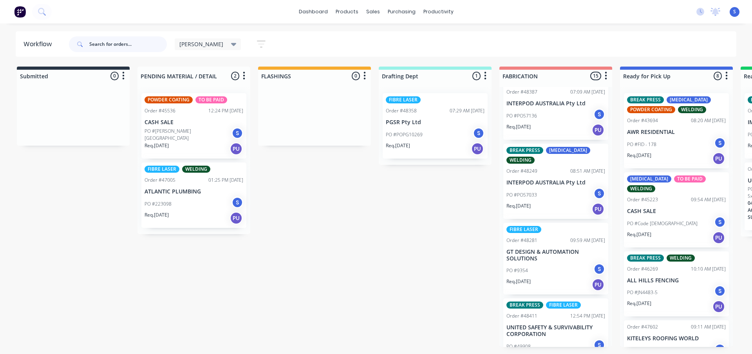
scroll to position [714, 0]
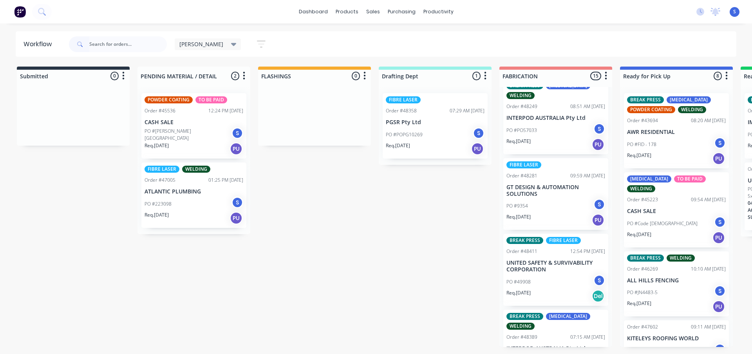
click at [538, 280] on div "PO #49908 S" at bounding box center [555, 282] width 99 height 15
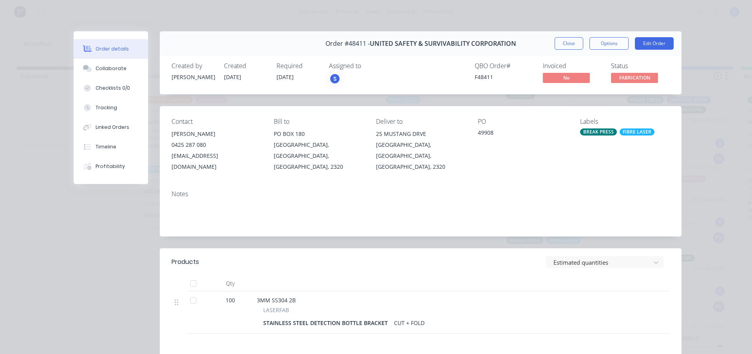
click at [356, 46] on span "Order #48411 -" at bounding box center [347, 43] width 44 height 7
copy span "48411"
